Goal: Transaction & Acquisition: Obtain resource

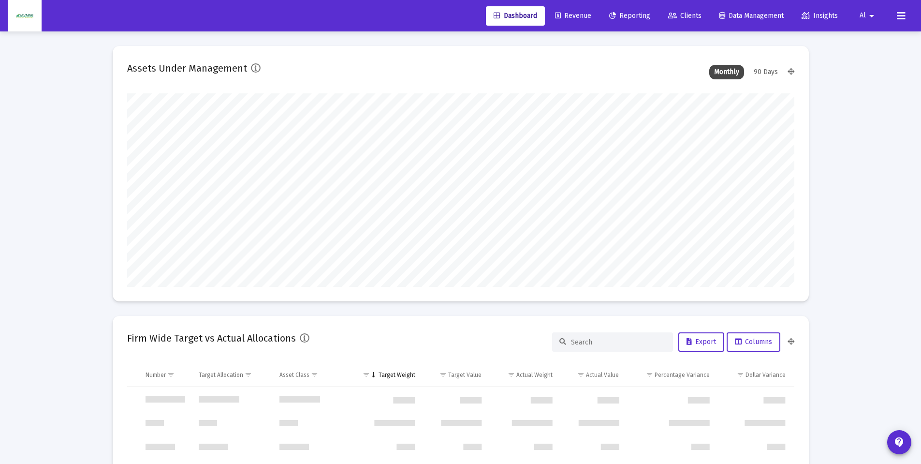
drag, startPoint x: 0, startPoint y: 0, endPoint x: 616, endPoint y: 24, distance: 616.7
click at [622, 17] on span "Reporting" at bounding box center [629, 16] width 41 height 8
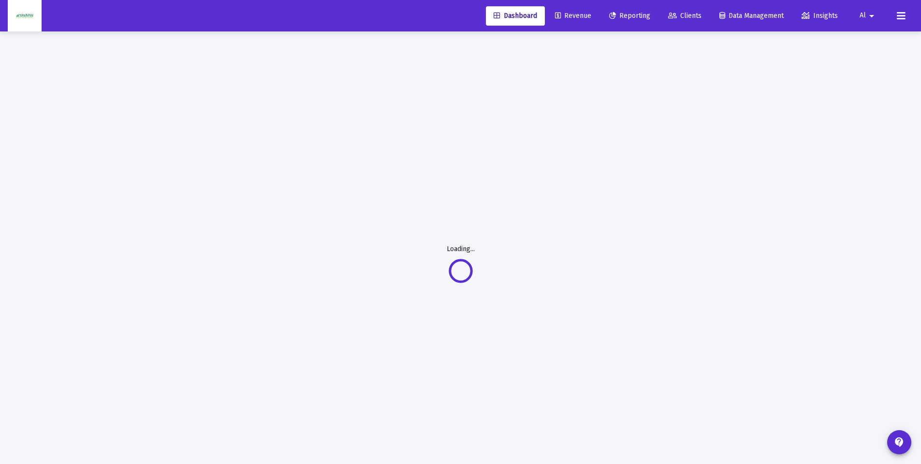
select select "View all"
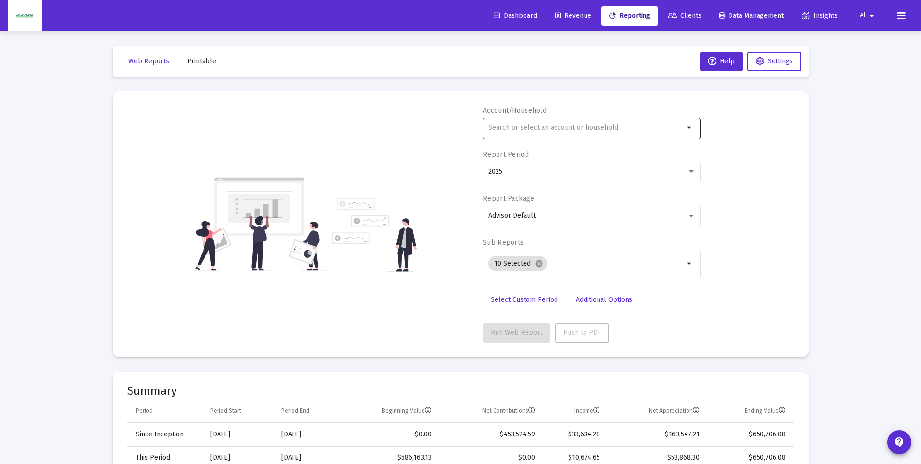
click at [541, 128] on input "text" at bounding box center [586, 128] width 196 height 8
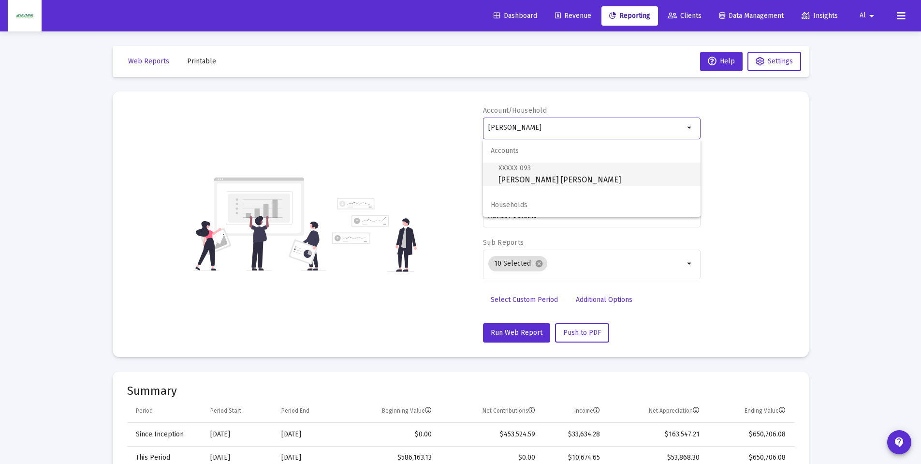
click at [524, 176] on span "XXXXX 093 [PERSON_NAME] [PERSON_NAME]" at bounding box center [595, 174] width 194 height 24
type input "[PERSON_NAME] [PERSON_NAME]"
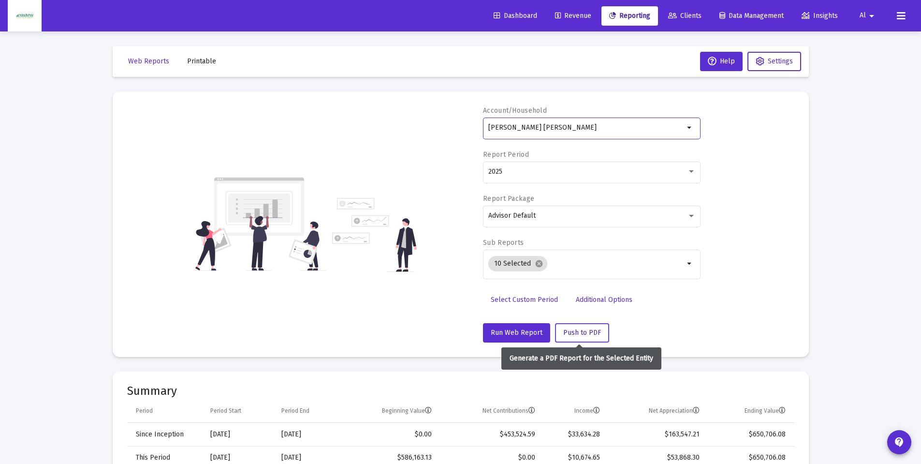
click at [585, 331] on span "Push to PDF" at bounding box center [582, 332] width 38 height 8
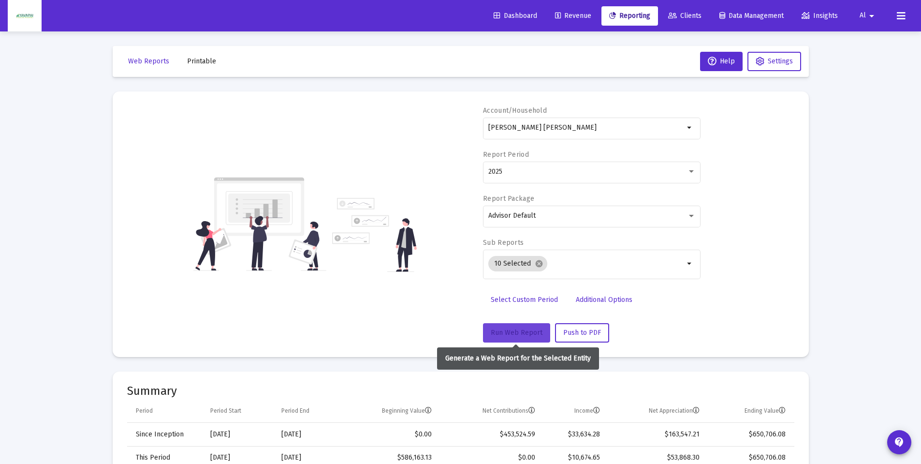
click at [516, 330] on span "Run Web Report" at bounding box center [517, 332] width 52 height 8
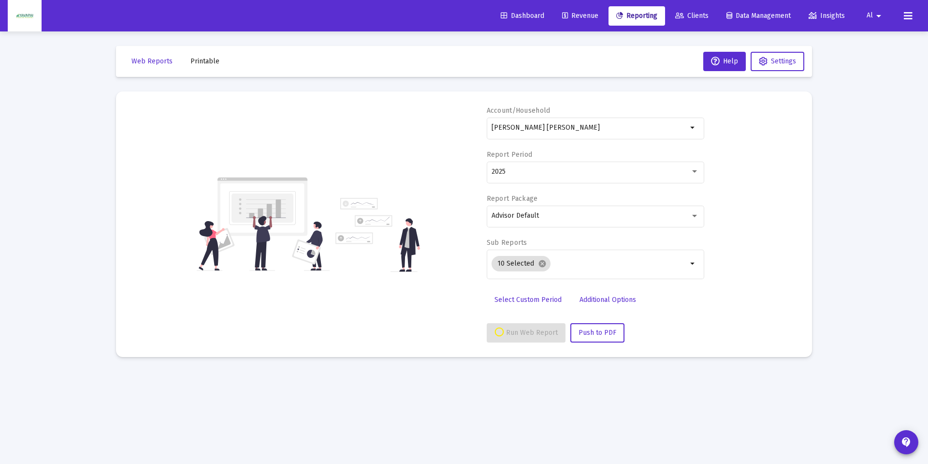
select select "View all"
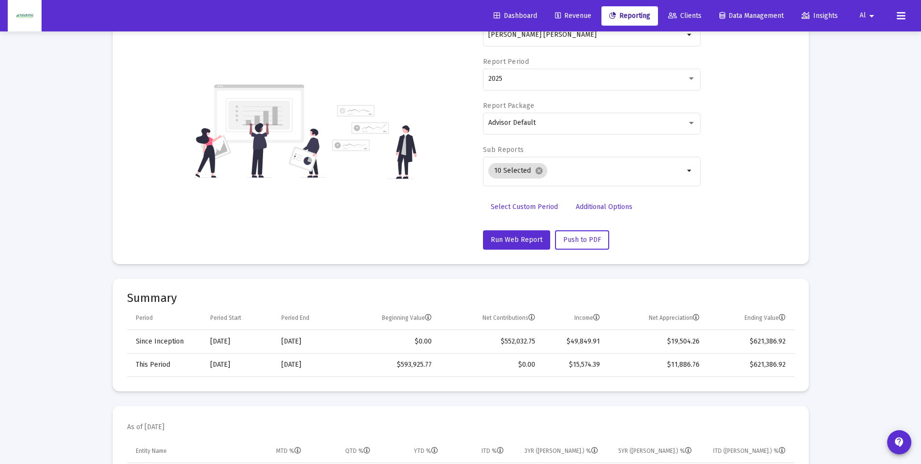
scroll to position [97, 0]
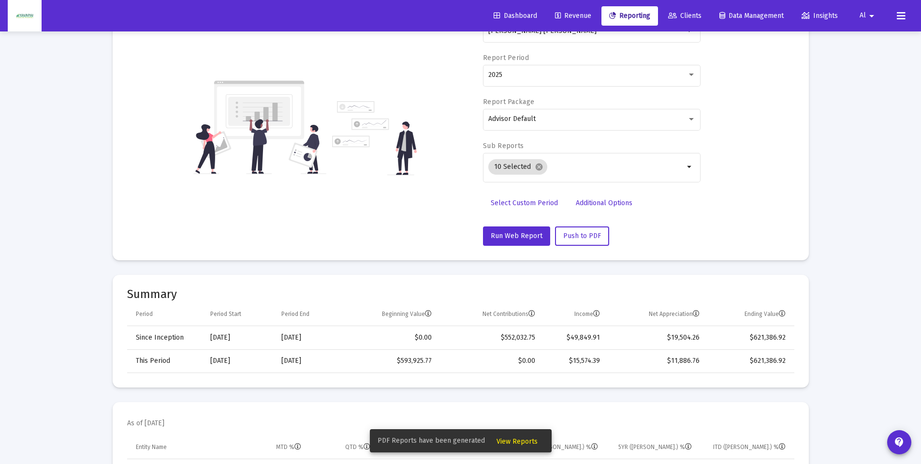
click at [511, 439] on span "View Reports" at bounding box center [516, 441] width 41 height 8
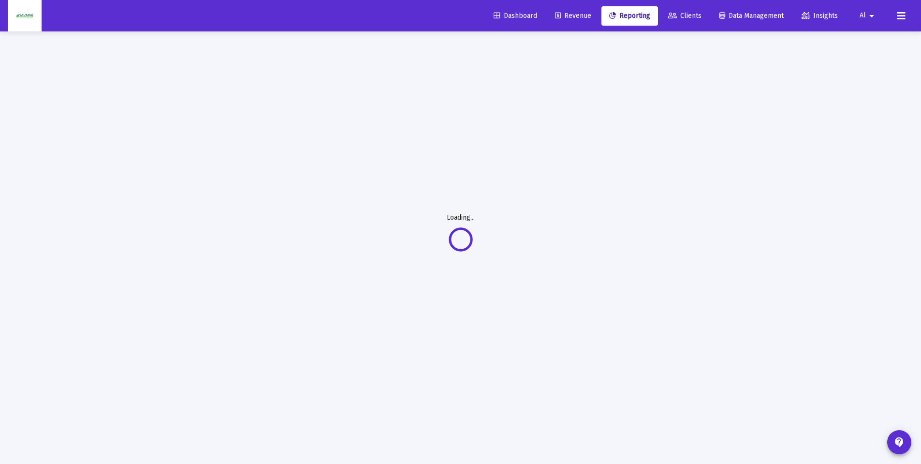
scroll to position [31, 0]
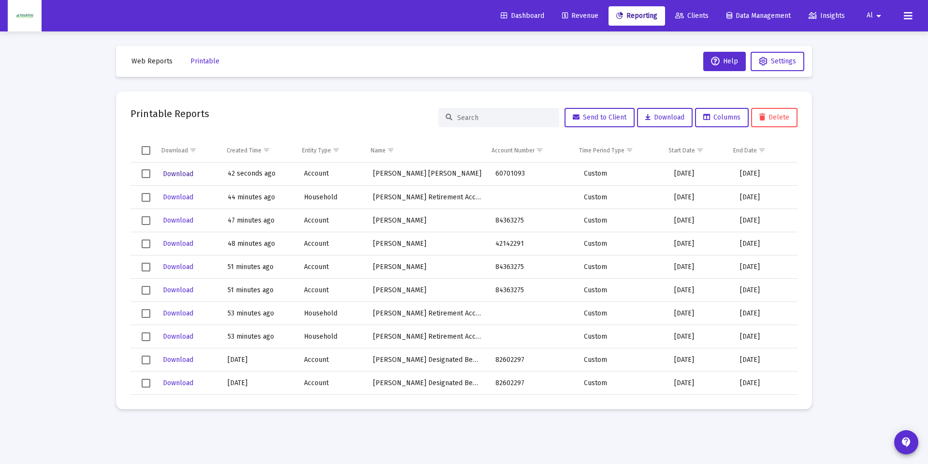
click at [187, 173] on span "Download" at bounding box center [178, 174] width 30 height 8
